Goal: Communication & Community: Participate in discussion

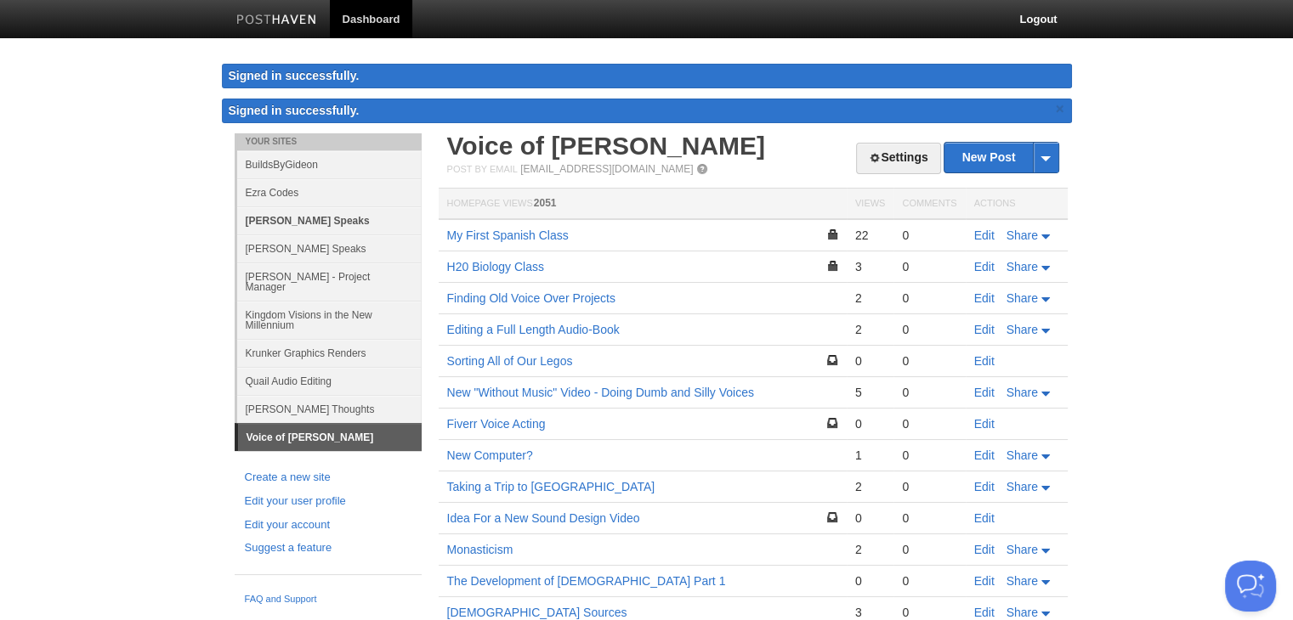
click at [322, 217] on link "[PERSON_NAME] Speaks" at bounding box center [329, 221] width 184 height 28
click at [320, 240] on link "[PERSON_NAME] Speaks" at bounding box center [329, 249] width 184 height 28
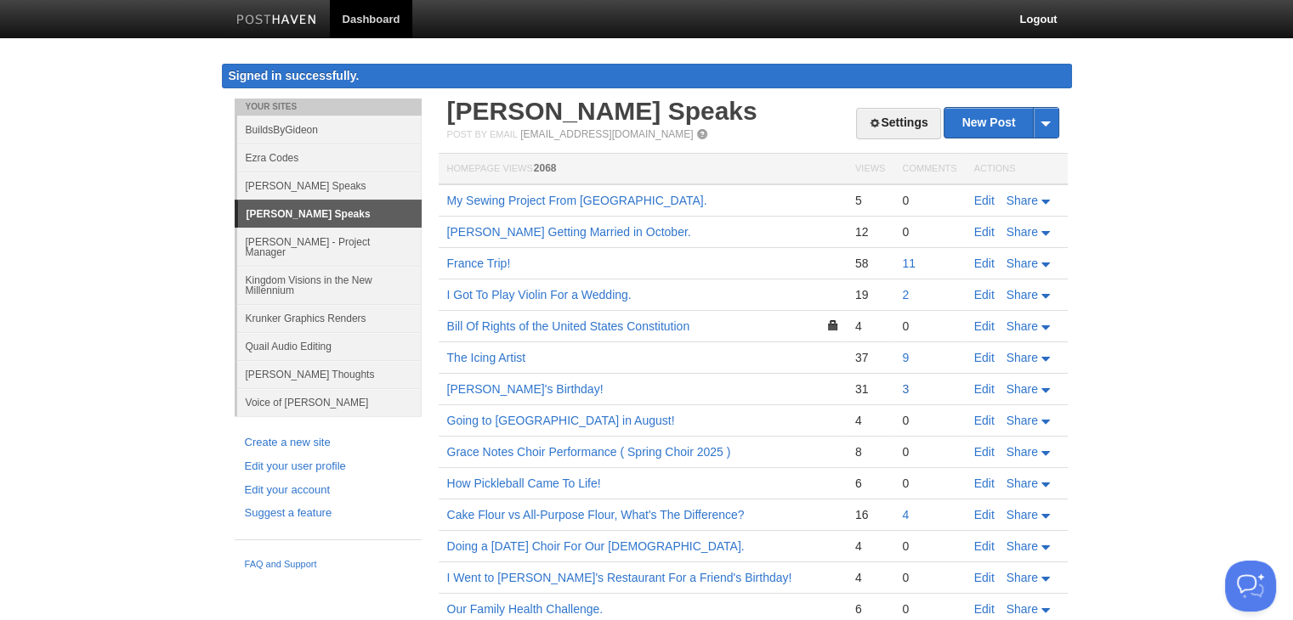
click at [904, 385] on link "3" at bounding box center [905, 389] width 7 height 14
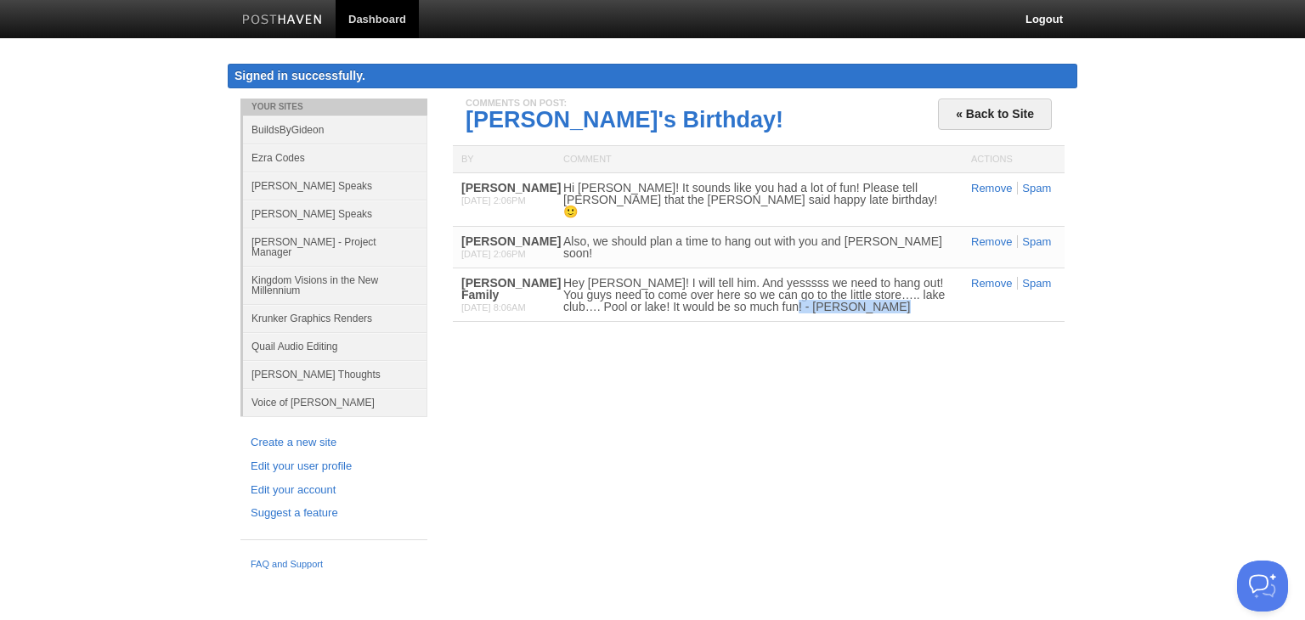
click at [904, 385] on div "Your Sites BuildsByGideon [PERSON_NAME] Codes [PERSON_NAME] Speaks [PERSON_NAME…" at bounding box center [653, 339] width 850 height 480
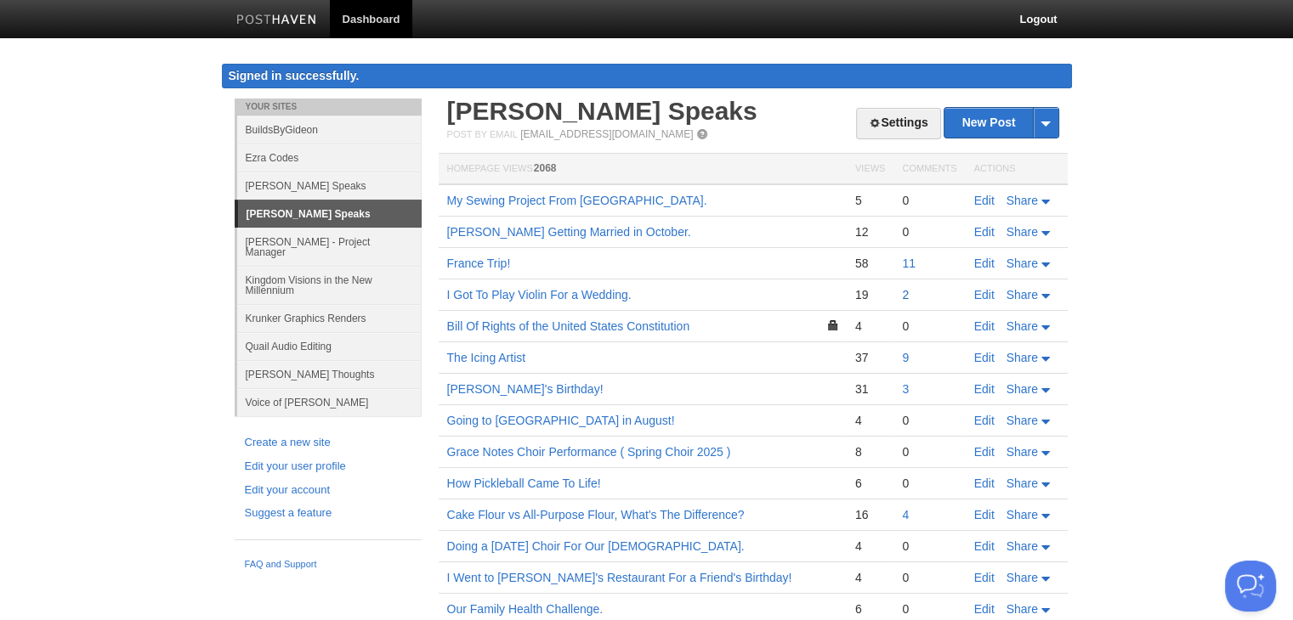
click at [908, 298] on link "2" at bounding box center [905, 295] width 7 height 14
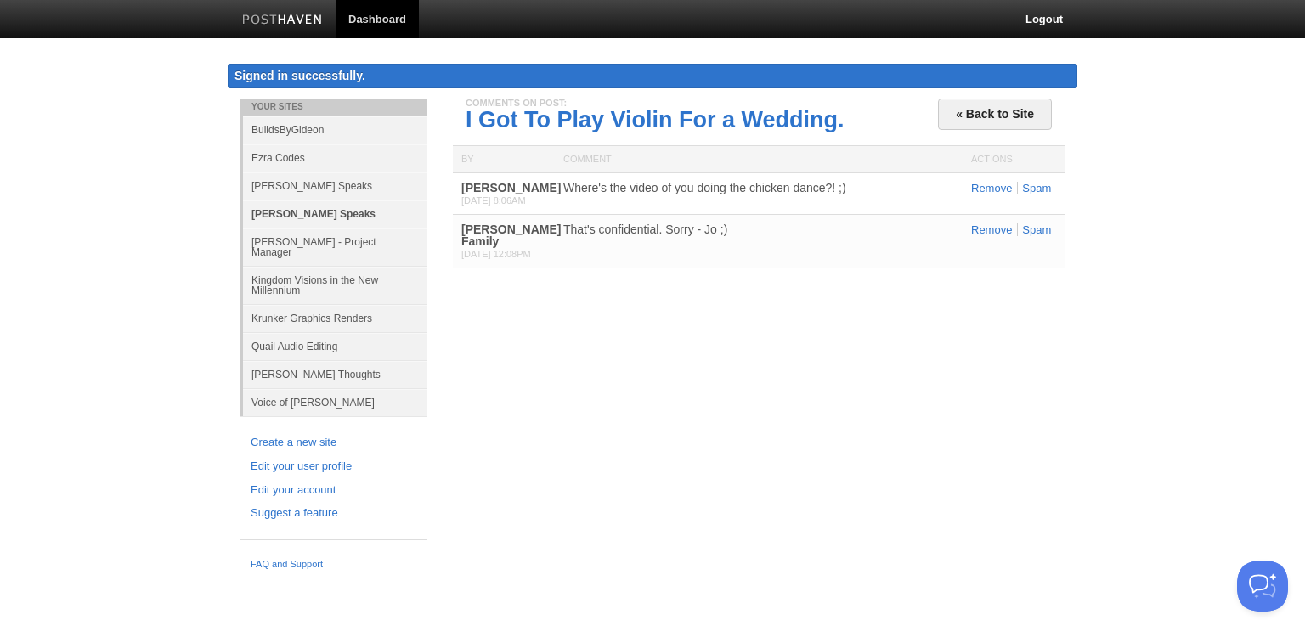
click at [300, 218] on link "[PERSON_NAME] Speaks" at bounding box center [335, 214] width 184 height 28
